Goal: Task Accomplishment & Management: Manage account settings

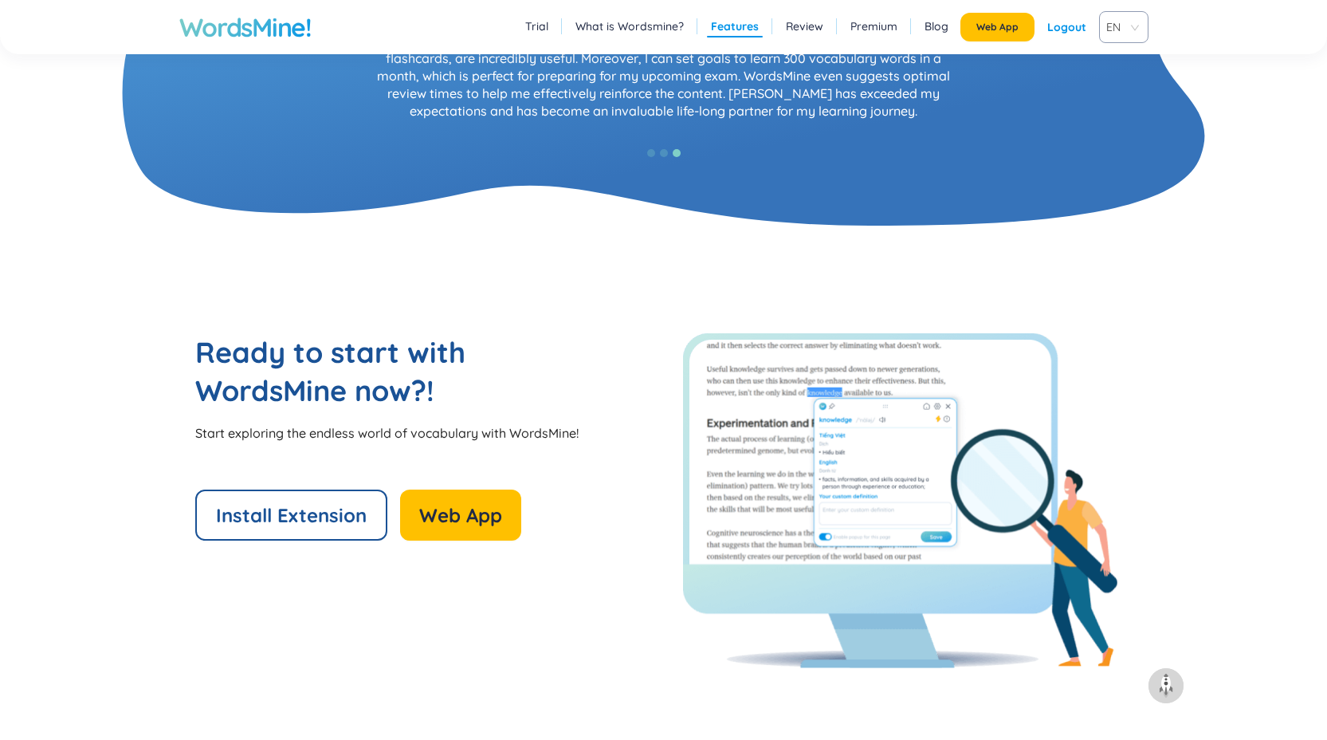
scroll to position [1857, 0]
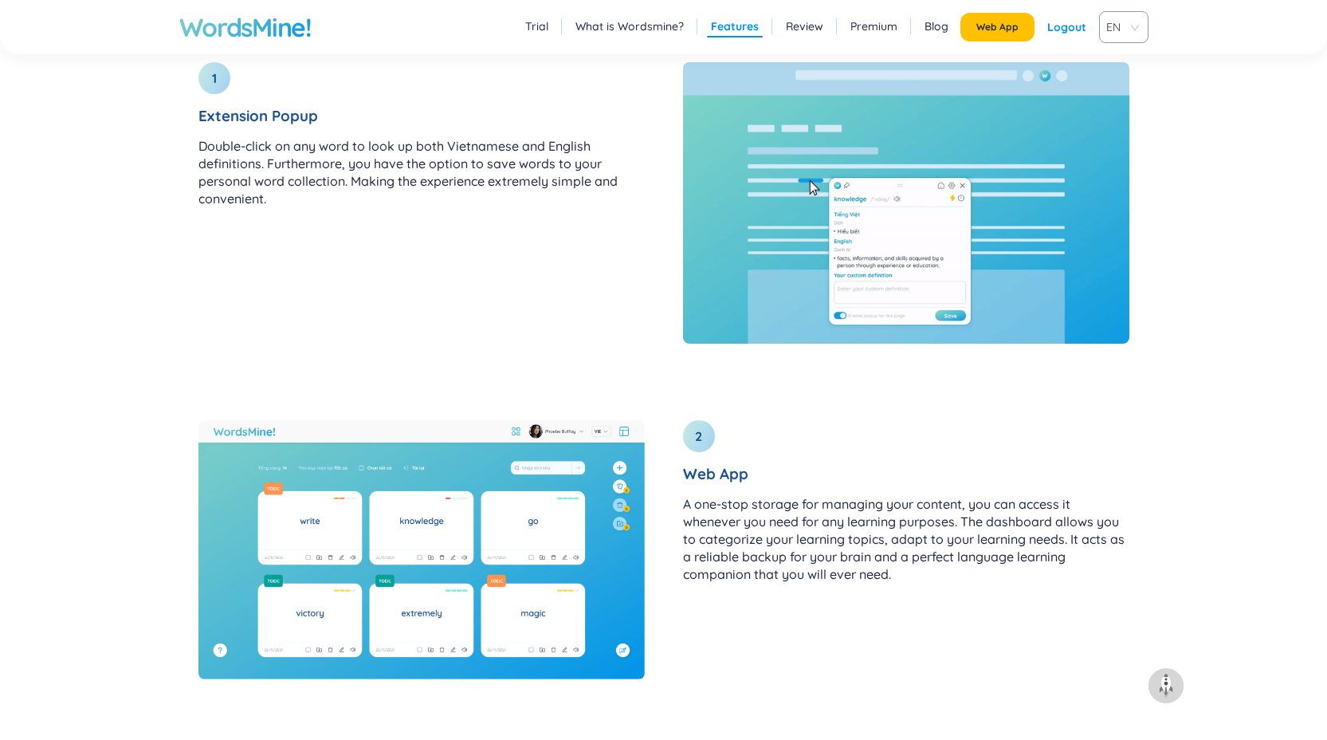
click at [1060, 29] on div "Logout" at bounding box center [1067, 27] width 39 height 29
click at [1060, 29] on link "Login" at bounding box center [1071, 27] width 29 height 29
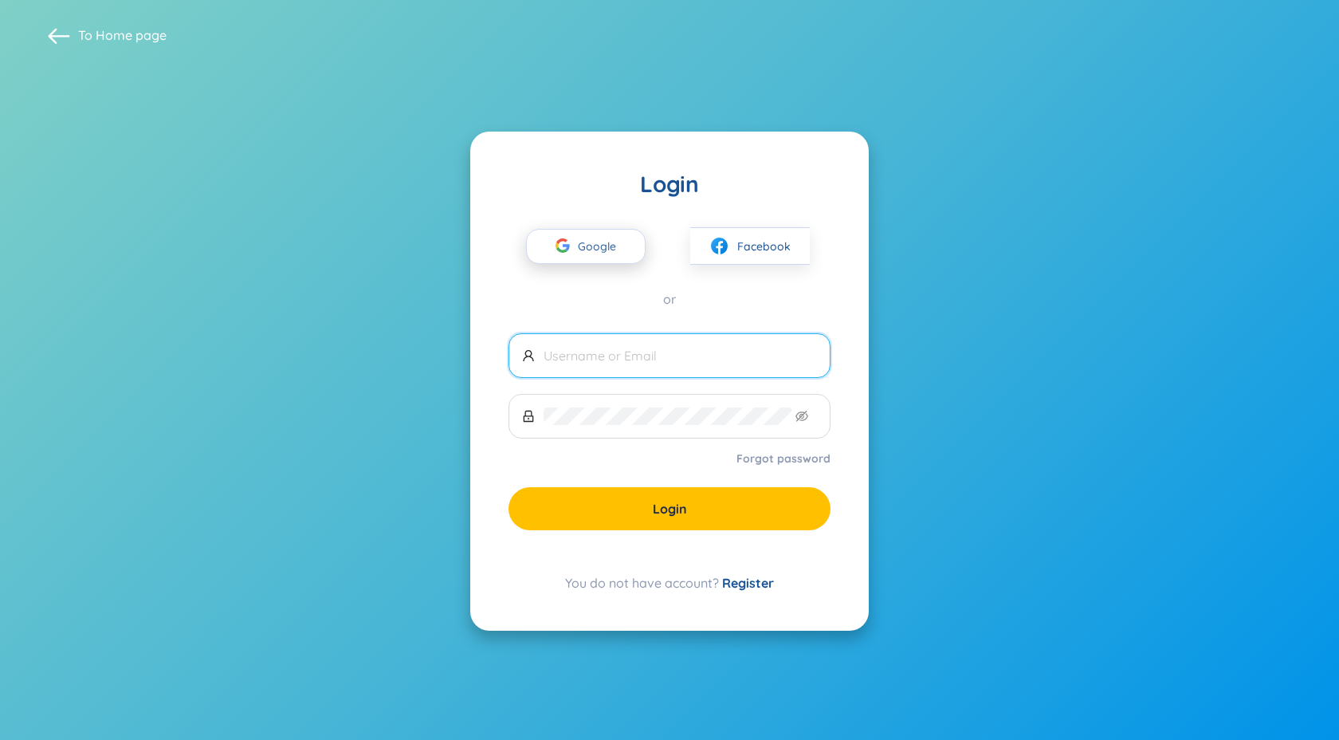
click at [576, 237] on div "button" at bounding box center [563, 247] width 30 height 35
click at [753, 592] on div "Login Google Facebook or Forgot password Login You do not have account? Register" at bounding box center [669, 381] width 399 height 499
click at [753, 584] on link "Register" at bounding box center [748, 583] width 52 height 16
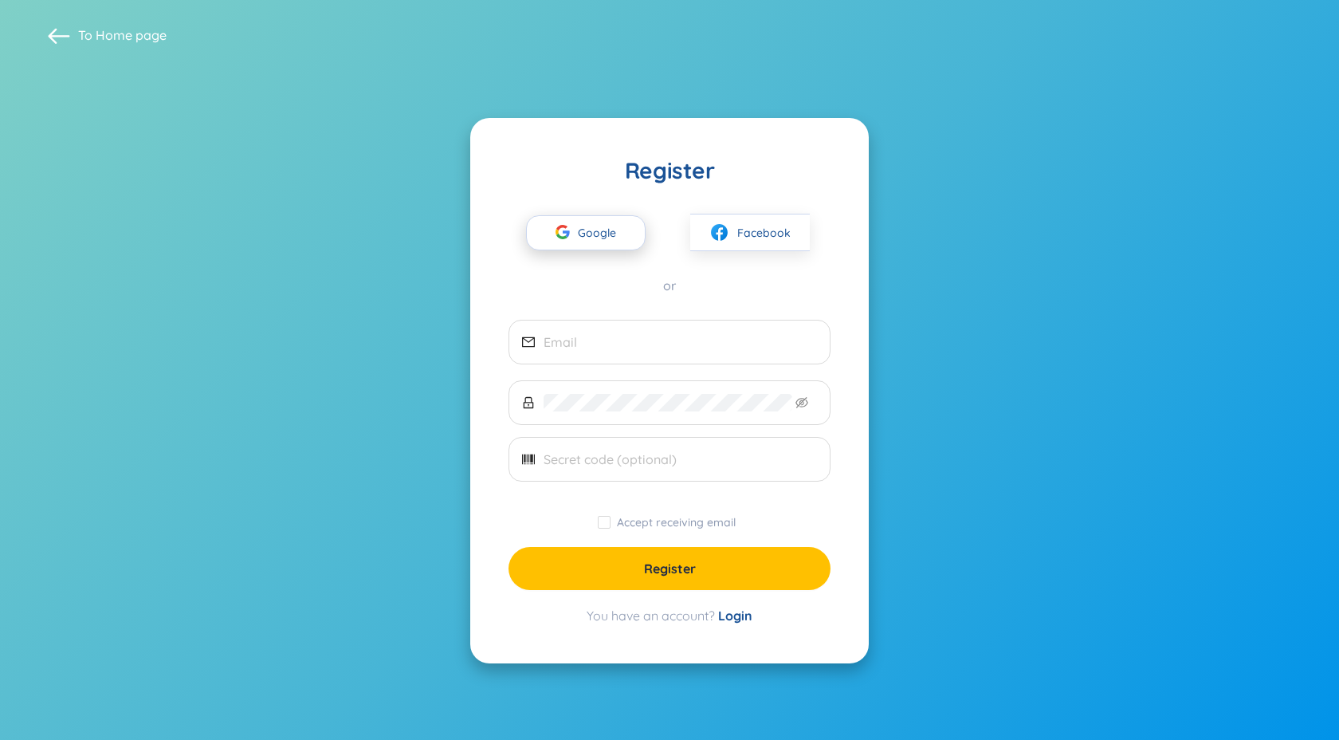
click at [590, 238] on span "Google" at bounding box center [601, 232] width 46 height 33
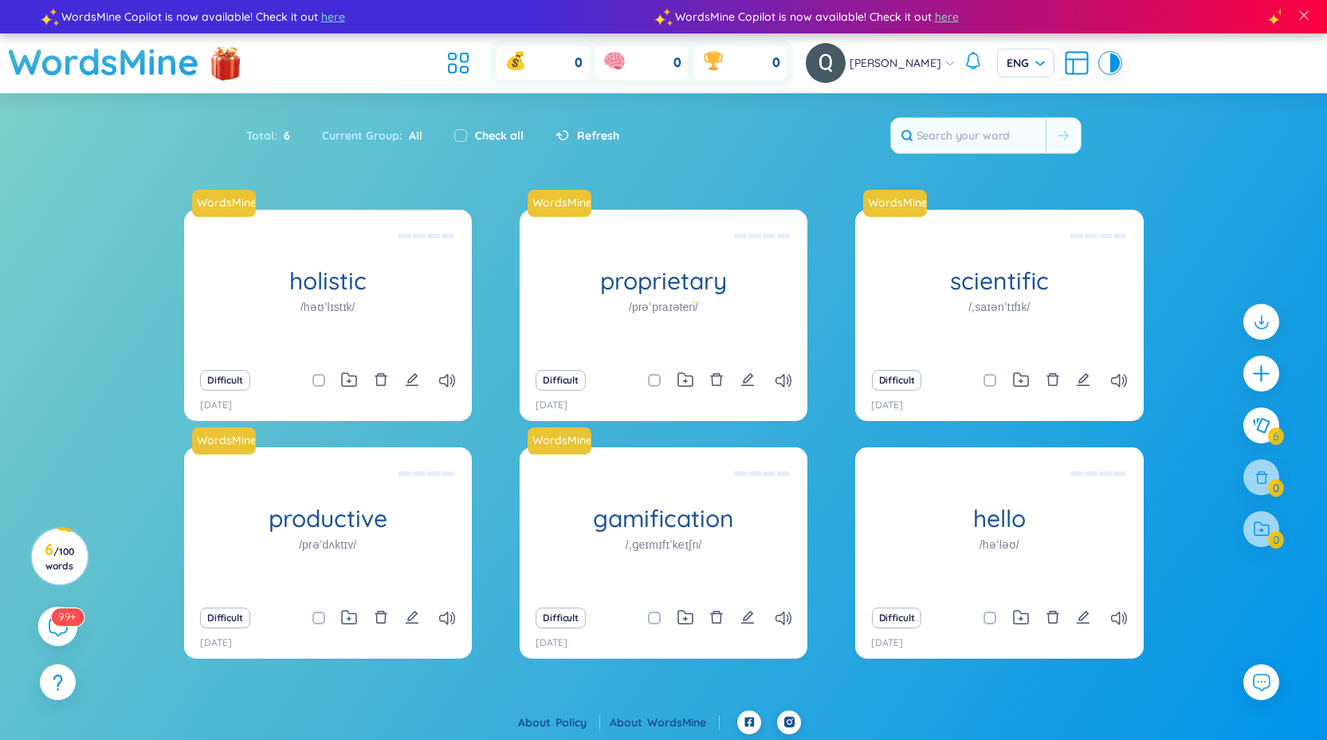
click at [61, 626] on icon at bounding box center [57, 625] width 19 height 19
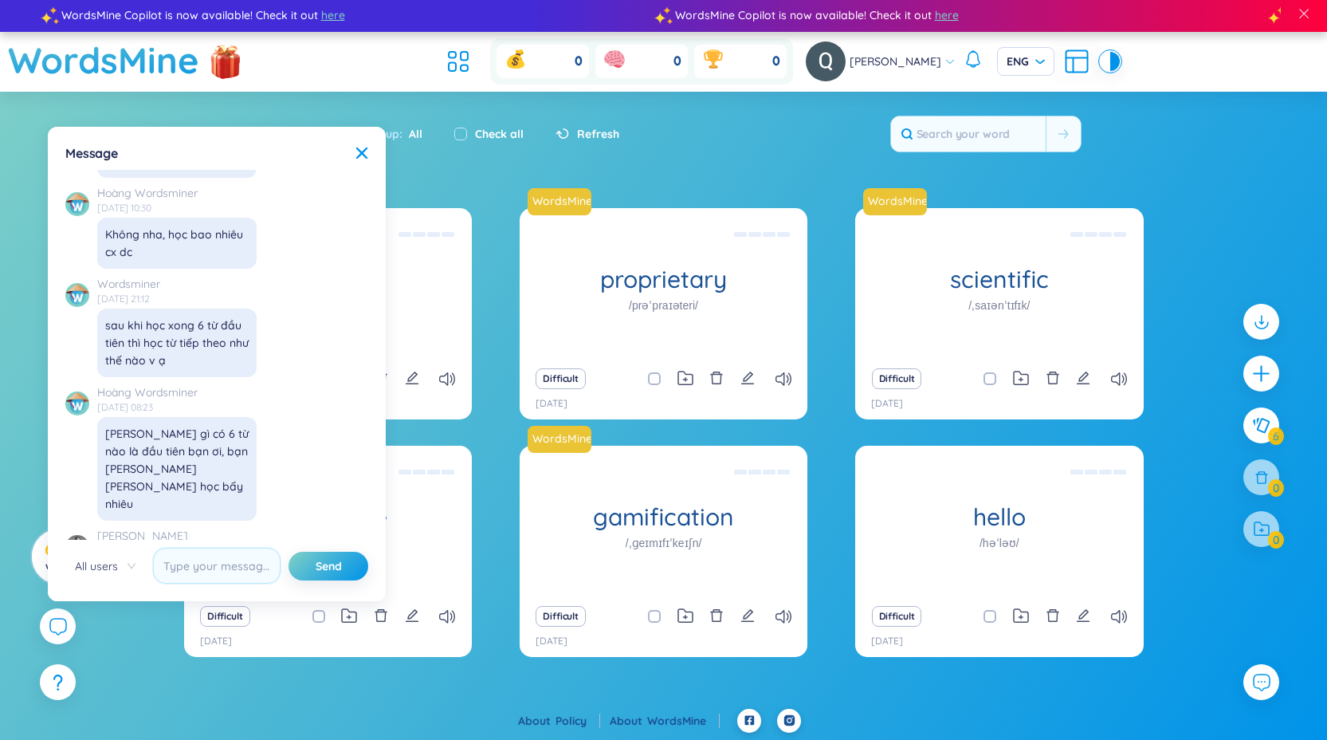
scroll to position [16806, 0]
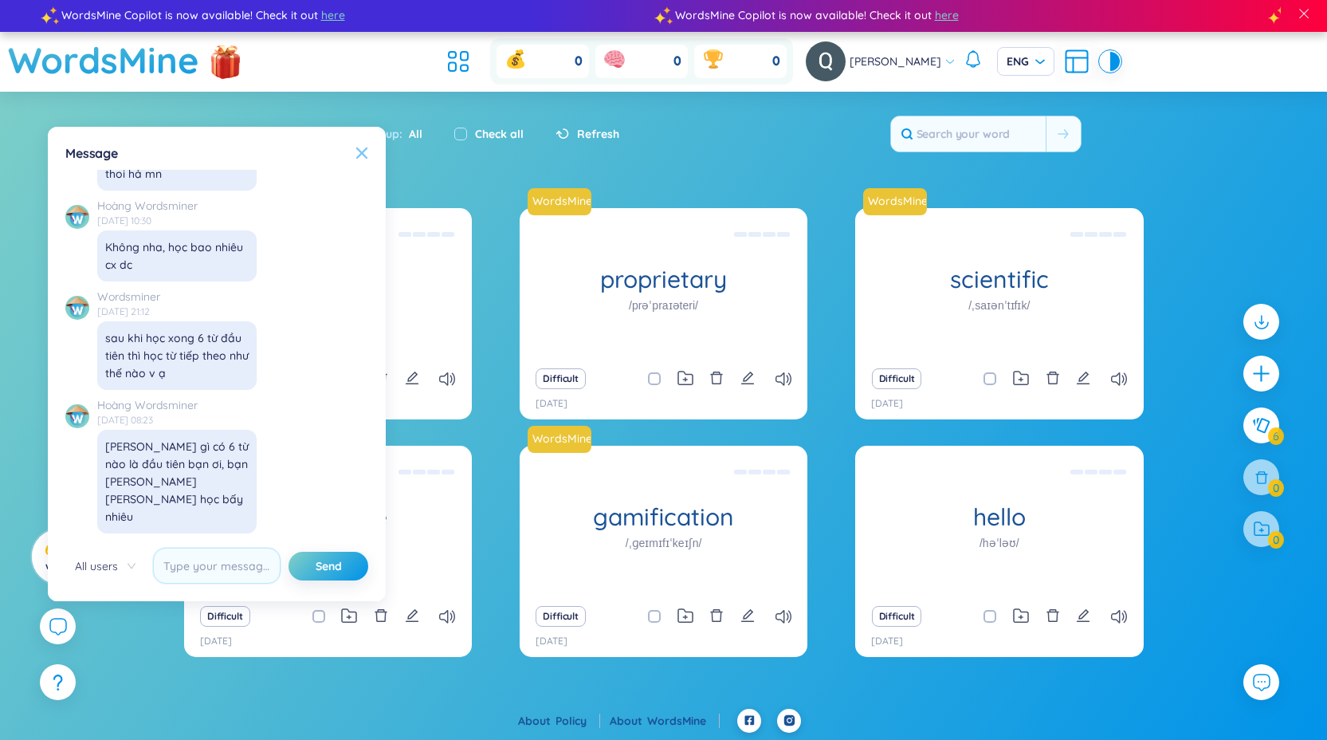
click at [357, 149] on icon at bounding box center [361, 152] width 11 height 11
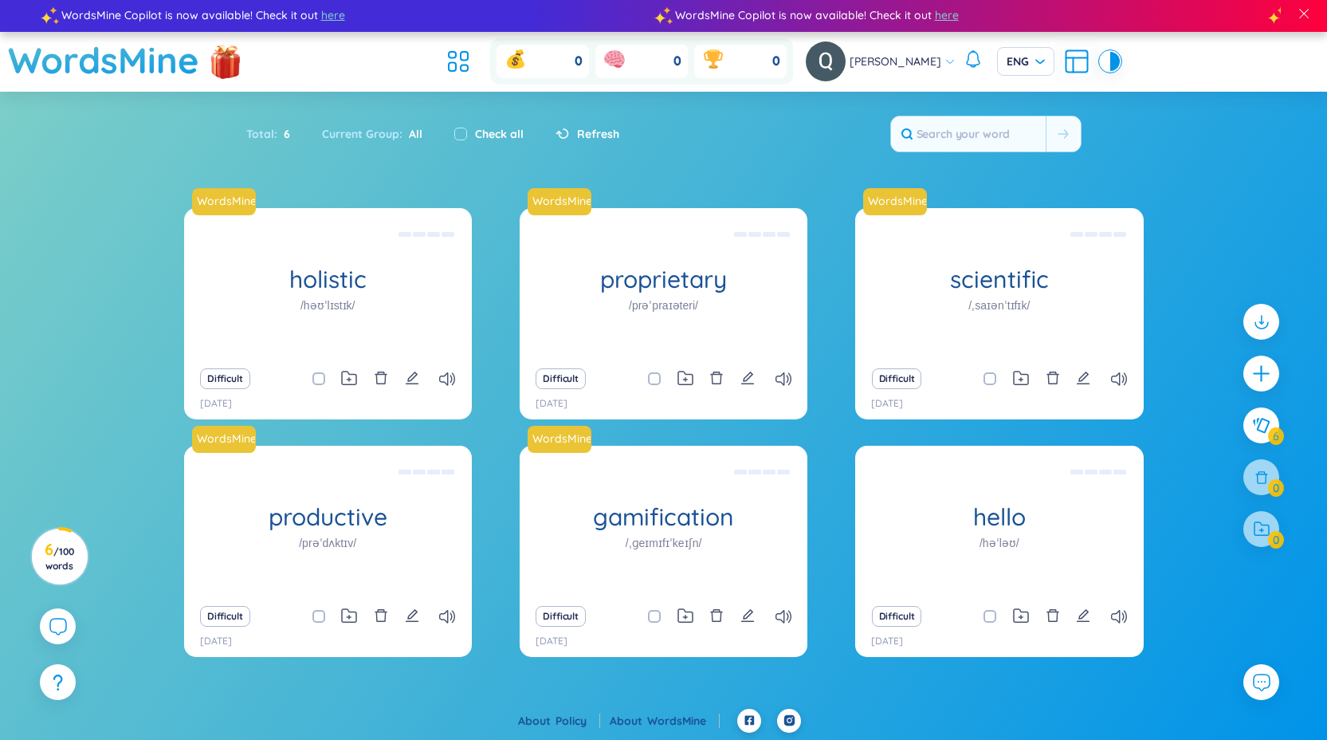
scroll to position [18386, 0]
click at [447, 53] on icon at bounding box center [458, 61] width 29 height 29
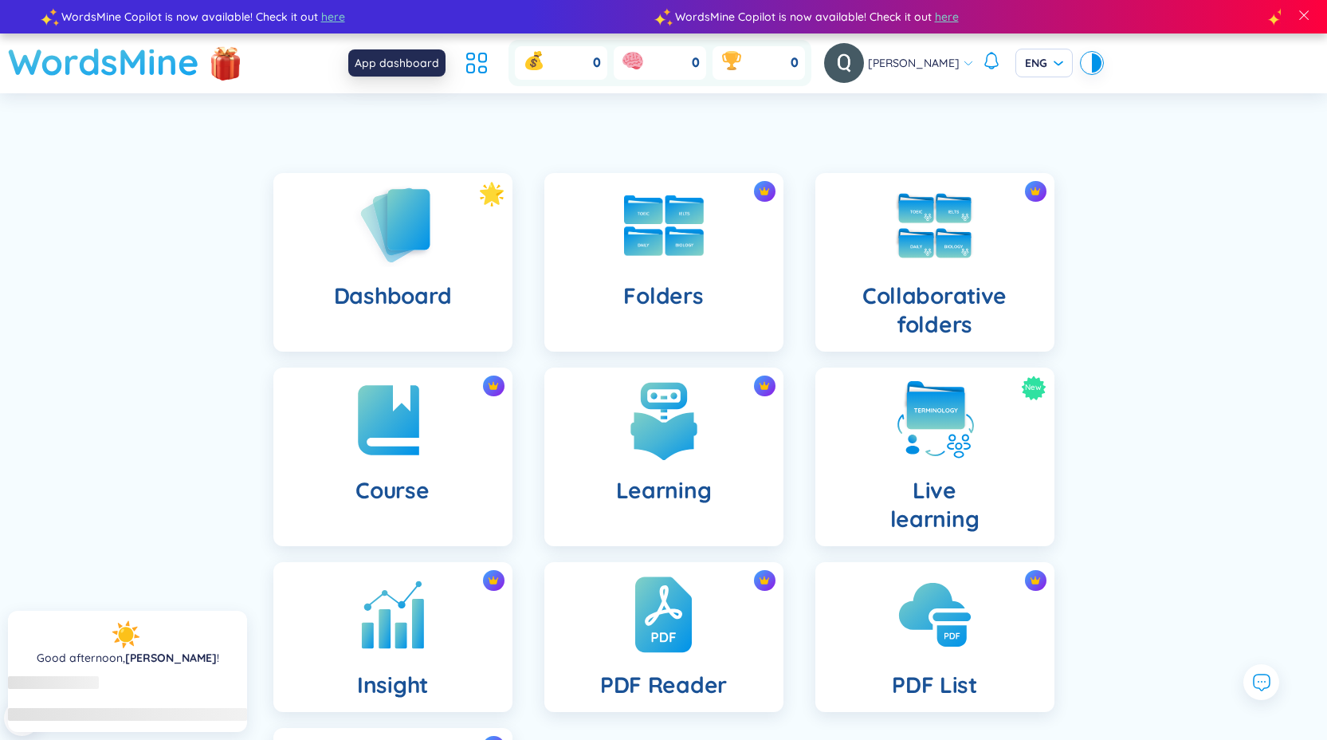
click at [123, 55] on h1 "WordsMine" at bounding box center [103, 61] width 191 height 57
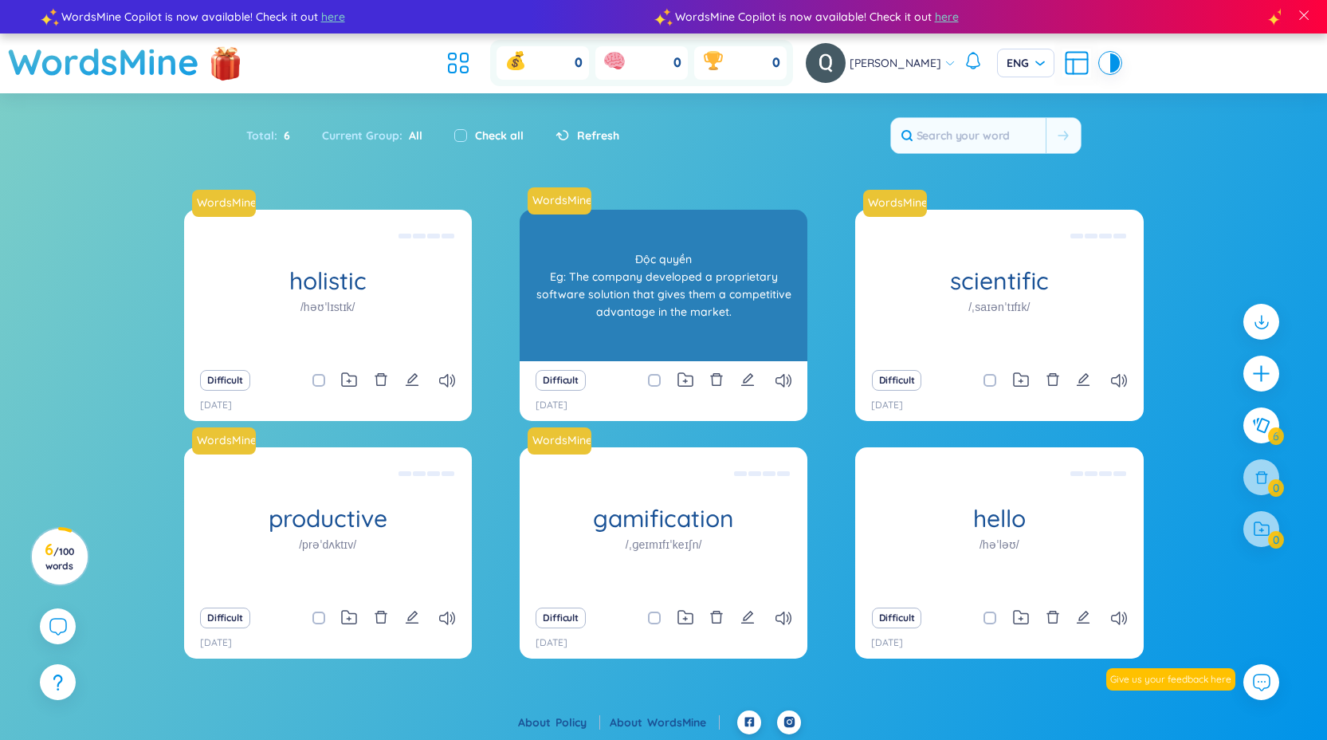
click at [663, 258] on div "proprietary /prəˈpraɪəteri/" at bounding box center [664, 285] width 288 height 151
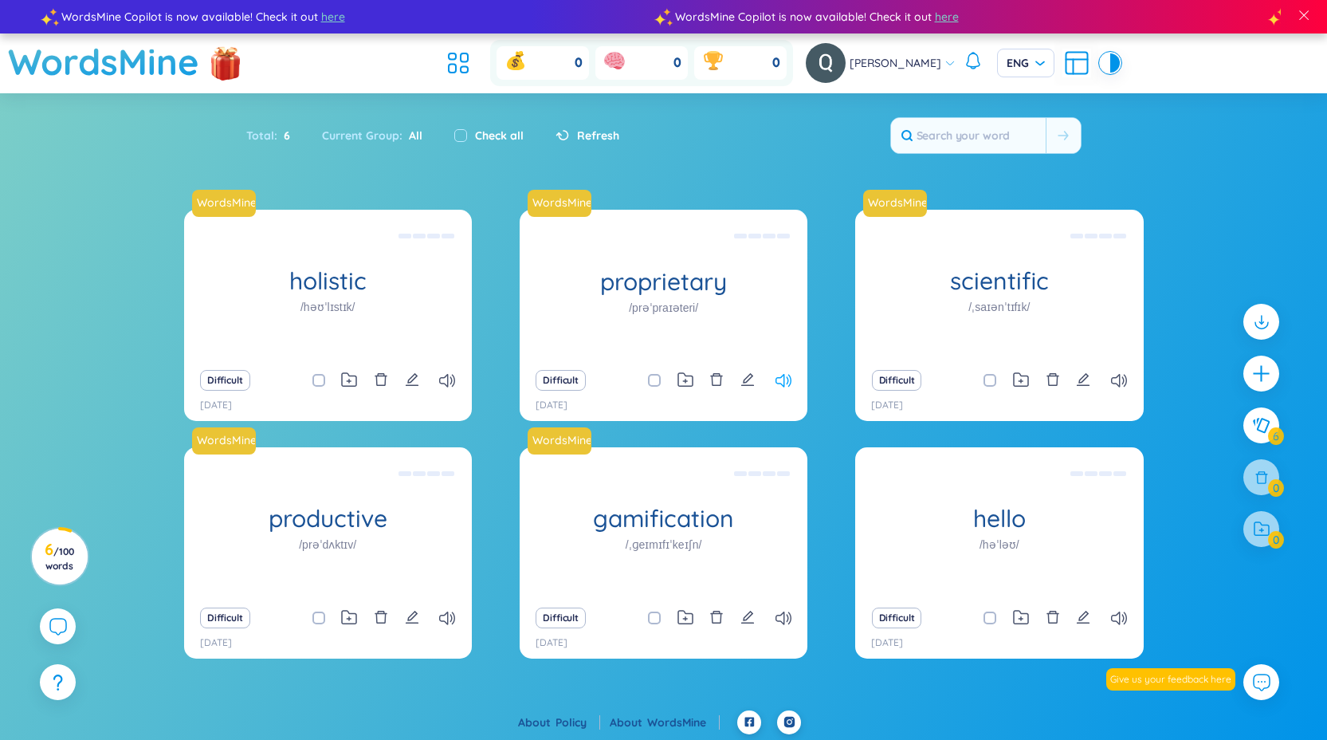
click at [779, 383] on icon at bounding box center [784, 381] width 16 height 14
click at [935, 22] on span "here" at bounding box center [947, 17] width 24 height 18
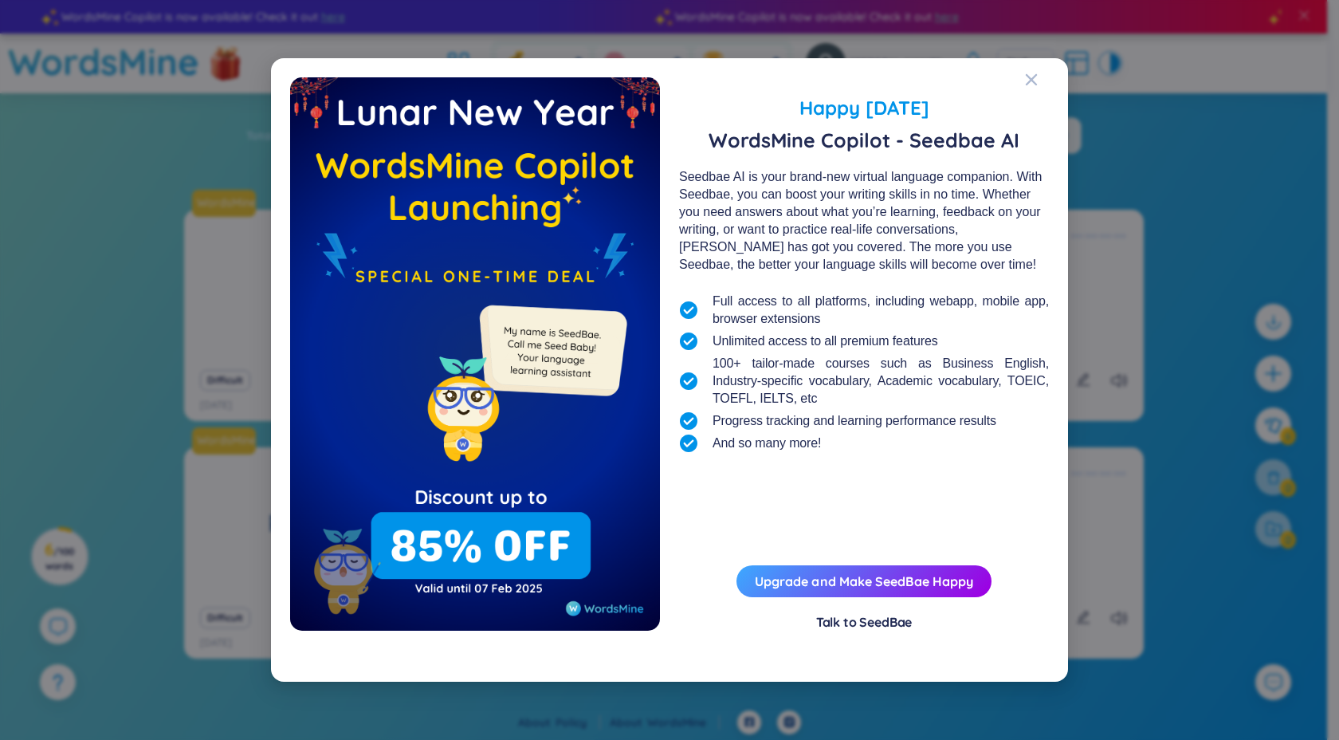
click at [857, 624] on div "Talk to SeedBae" at bounding box center [864, 622] width 96 height 18
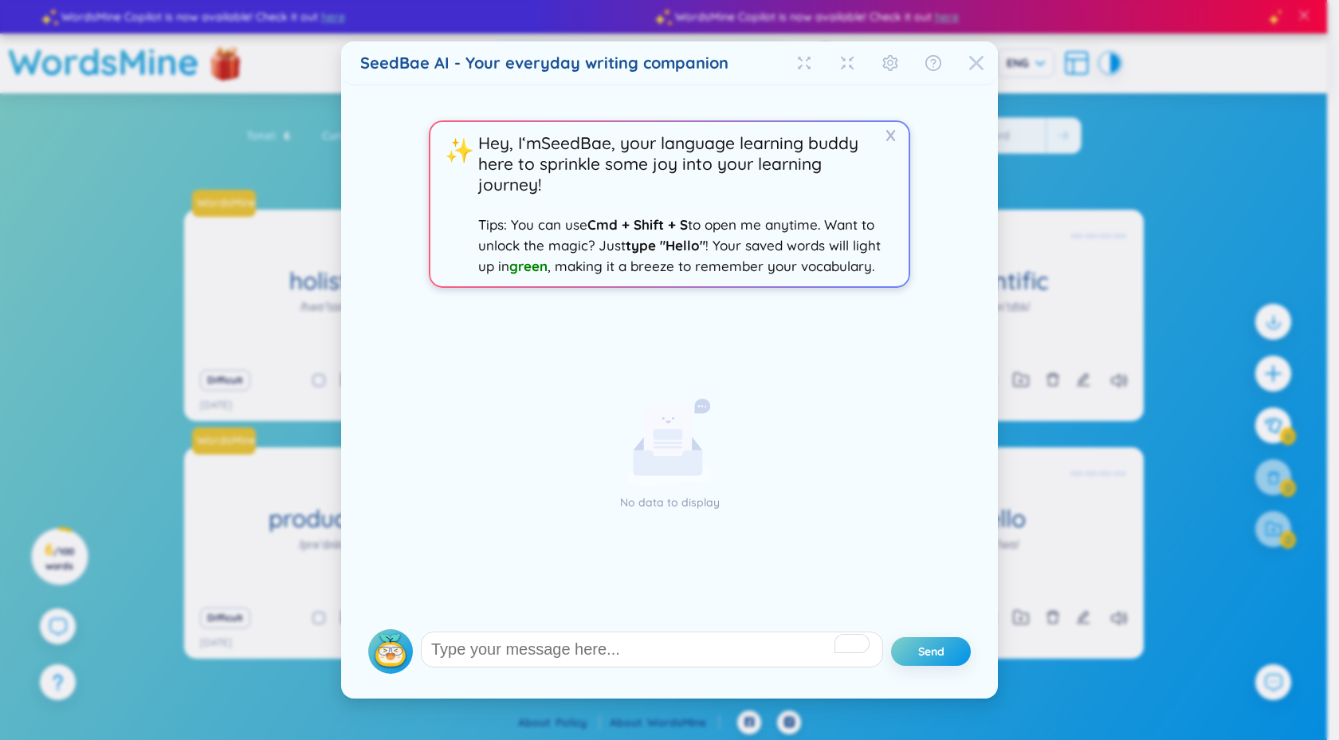
click at [969, 60] on icon "Close" at bounding box center [977, 63] width 16 height 16
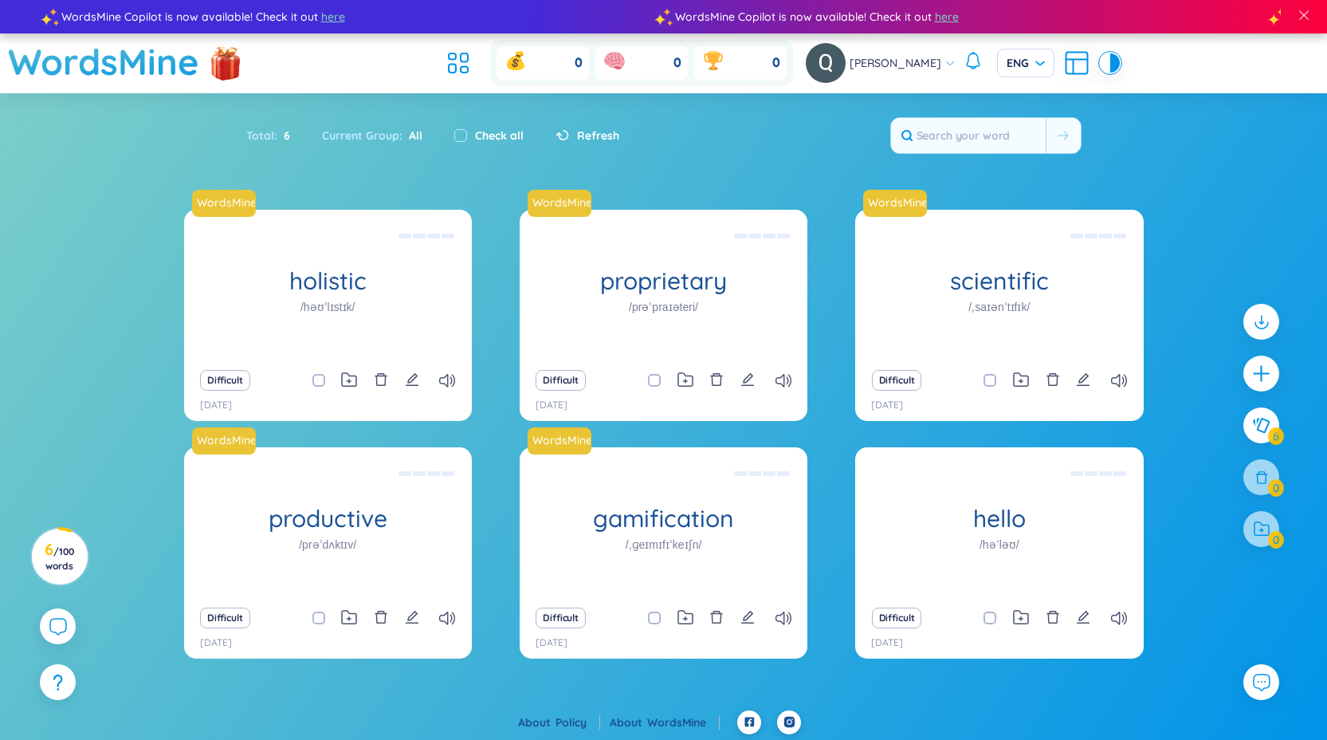
click at [979, 61] on icon at bounding box center [973, 60] width 19 height 19
click at [1201, 113] on section "Sort Alphabet Ascending Alphabet Descending Time-based Ascending Time-based Des…" at bounding box center [663, 401] width 1327 height 617
click at [1313, 8] on div at bounding box center [1304, 17] width 46 height 38
